Goal: Find specific page/section: Find specific page/section

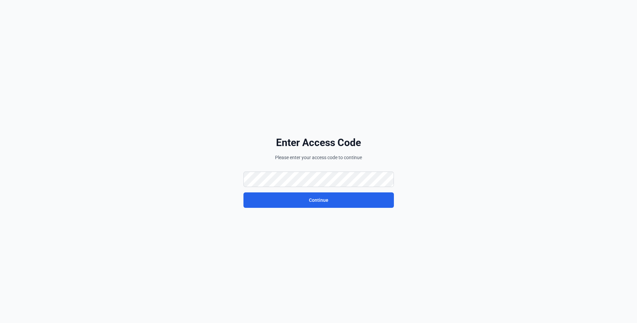
click at [267, 178] on div "Enter Access Code Please enter your access code to continue Continue" at bounding box center [319, 172] width 376 height 323
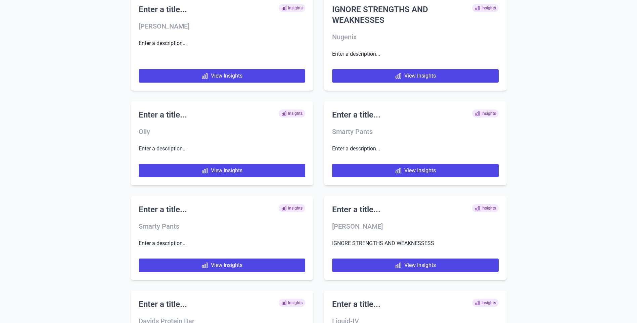
scroll to position [3258, 0]
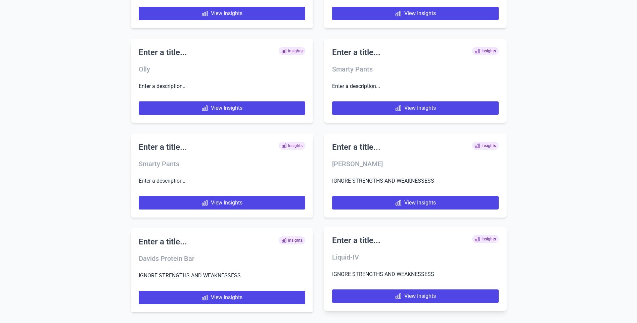
click at [424, 304] on div "Enter a title... Insights Liquid-IV IGNORE STRENGTHS AND WEAKNESSESS View Insig…" at bounding box center [415, 269] width 183 height 84
click at [431, 297] on link "View Insights" at bounding box center [415, 296] width 167 height 13
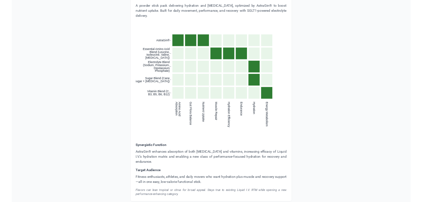
scroll to position [1102, 0]
